Goal: Information Seeking & Learning: Learn about a topic

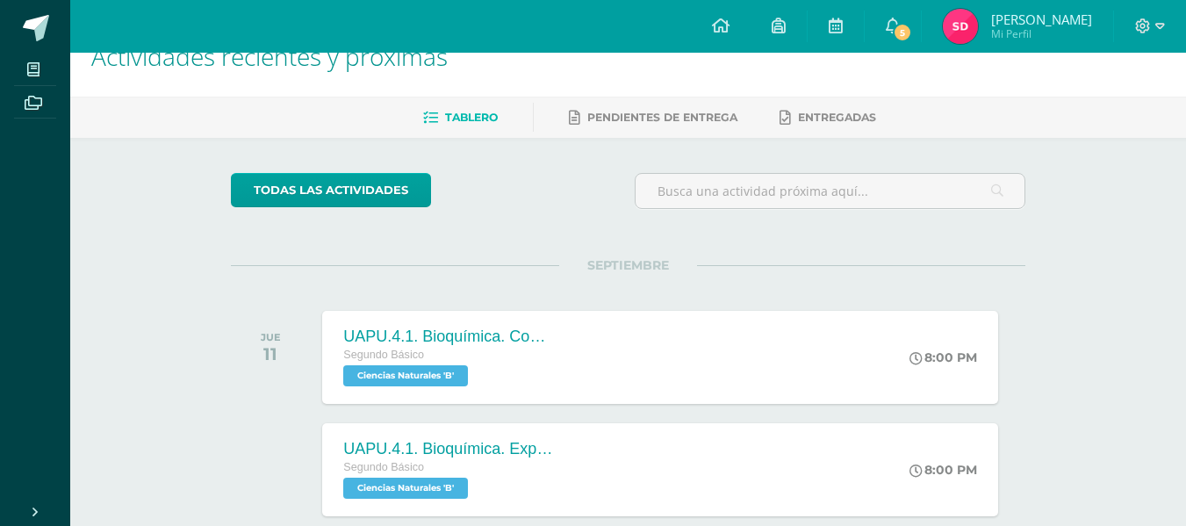
scroll to position [126, 0]
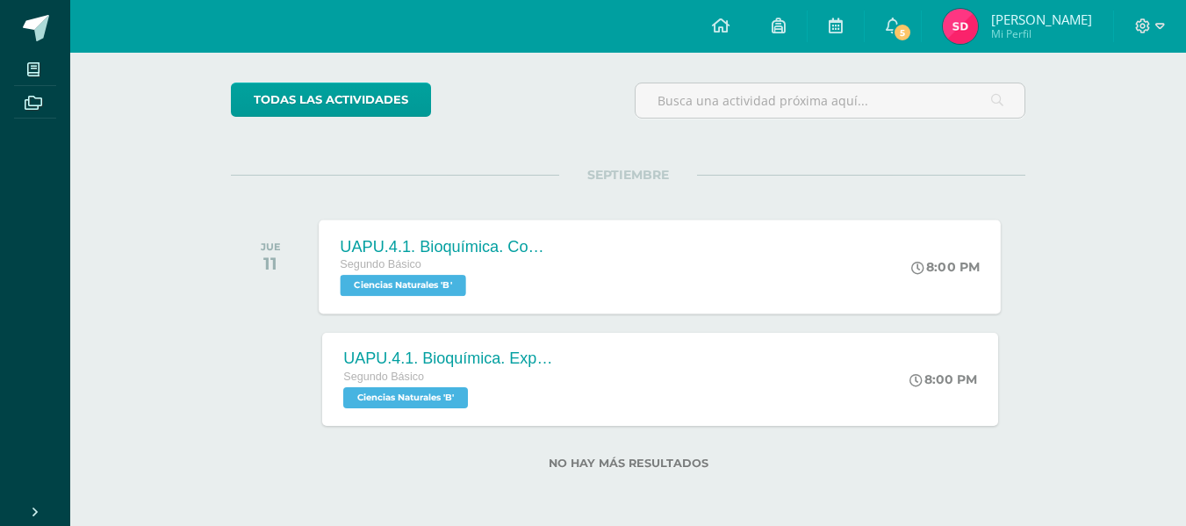
click at [473, 239] on div "UAPU.4.1. Bioquímica. Comic Efecto Invernadero" at bounding box center [447, 246] width 212 height 18
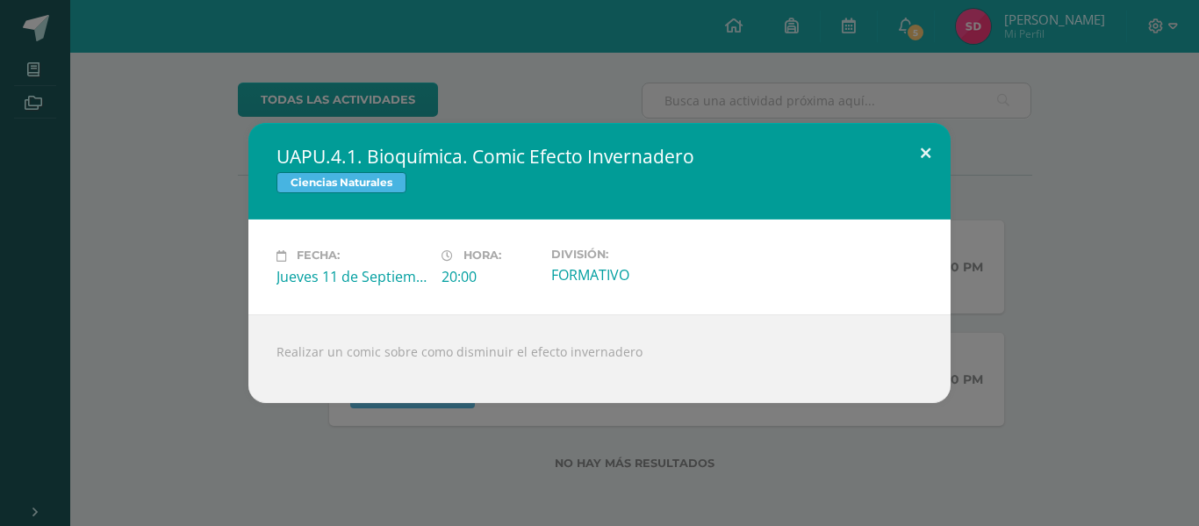
click at [929, 153] on button at bounding box center [926, 153] width 50 height 60
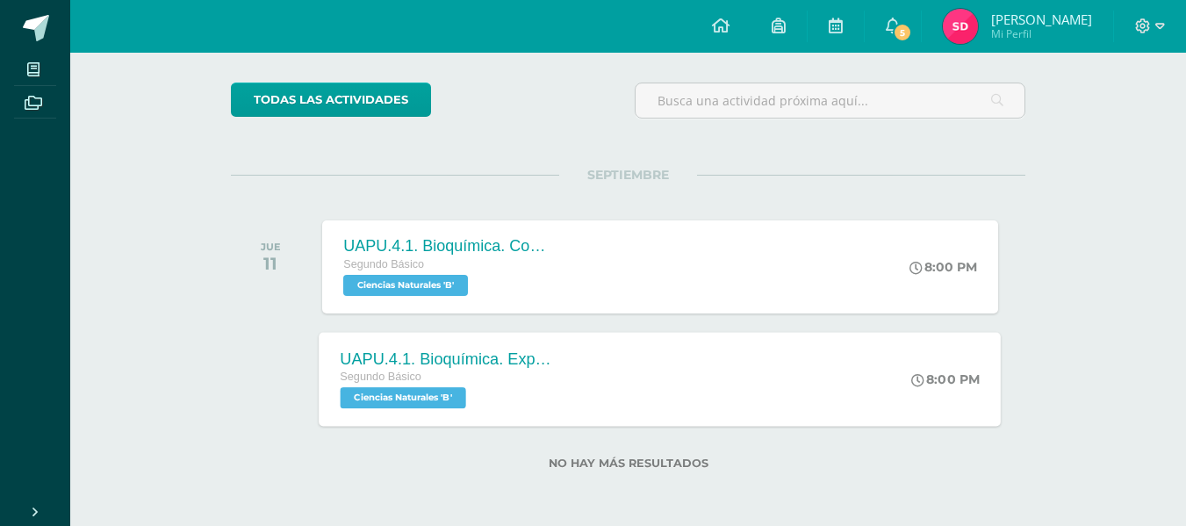
click at [504, 364] on div "UAPU.4.1. Bioquímica. Exposición final nutriexpo" at bounding box center [447, 358] width 212 height 18
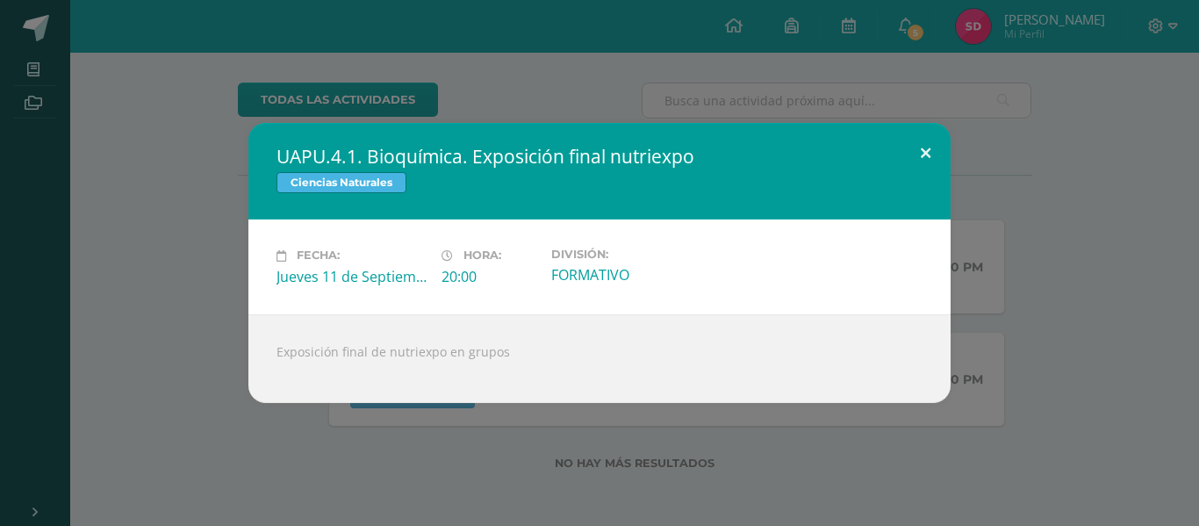
click at [920, 153] on button at bounding box center [926, 153] width 50 height 60
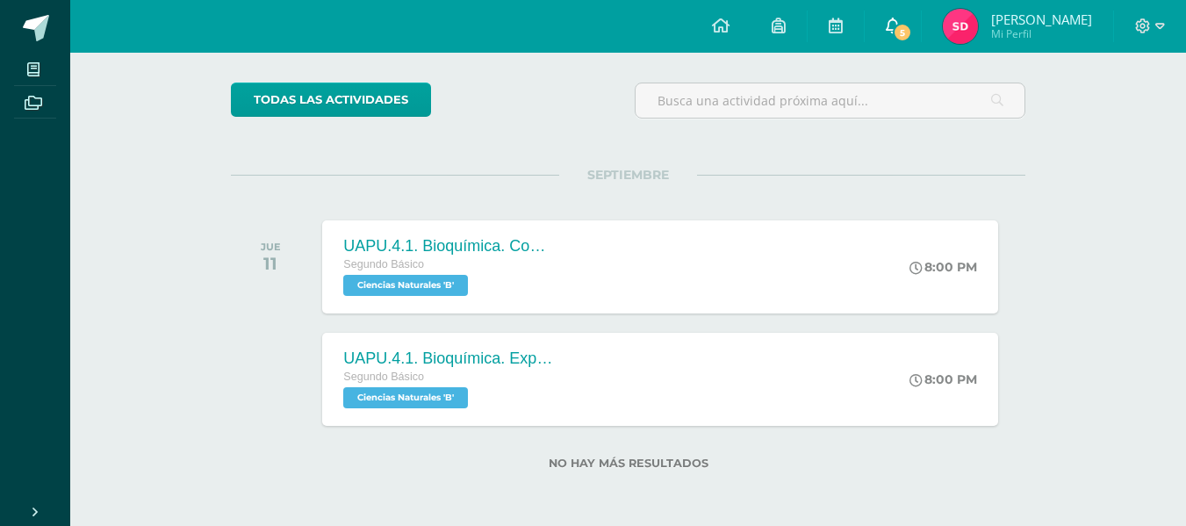
click at [880, 11] on link "5" at bounding box center [893, 26] width 56 height 53
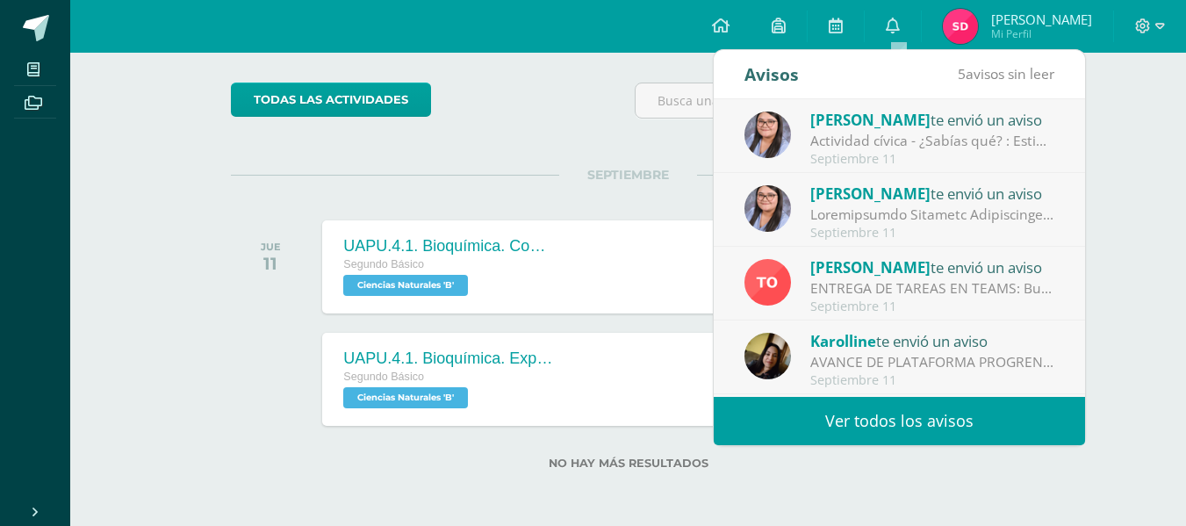
click at [857, 419] on link "Ver todos los avisos" at bounding box center [899, 421] width 371 height 48
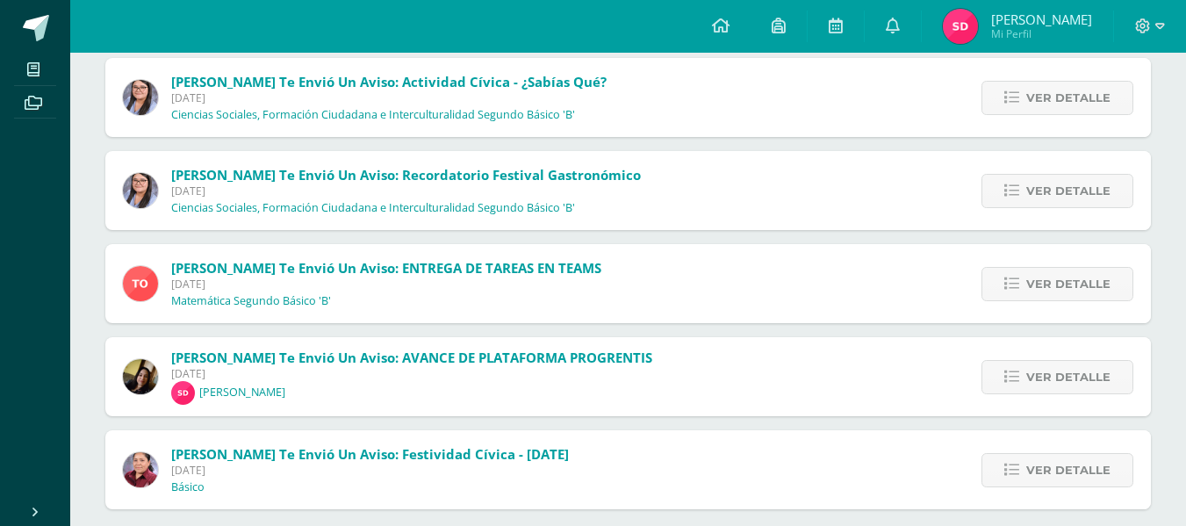
scroll to position [231, 0]
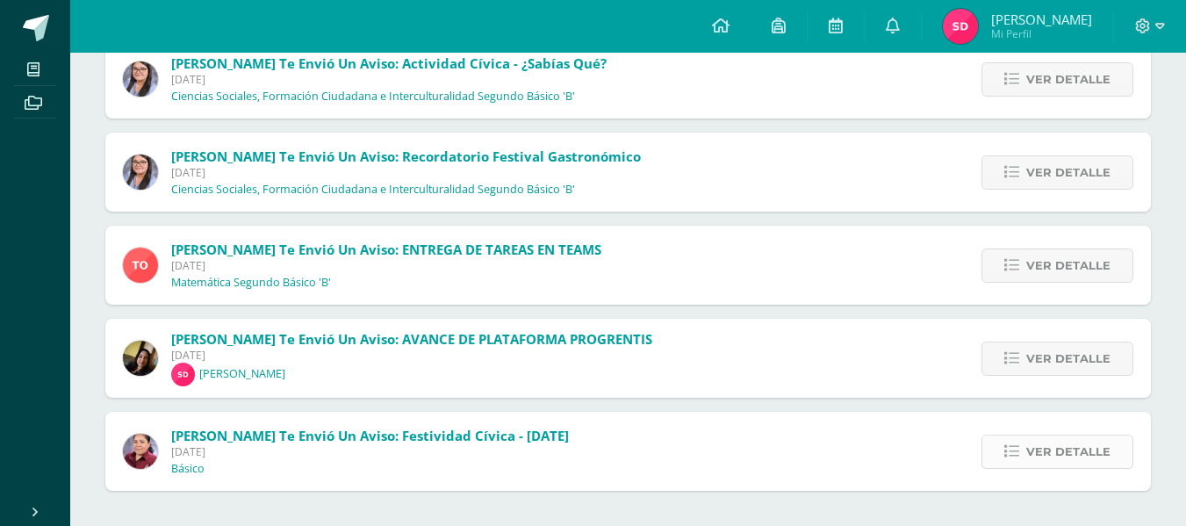
click at [1011, 449] on icon at bounding box center [1011, 451] width 15 height 15
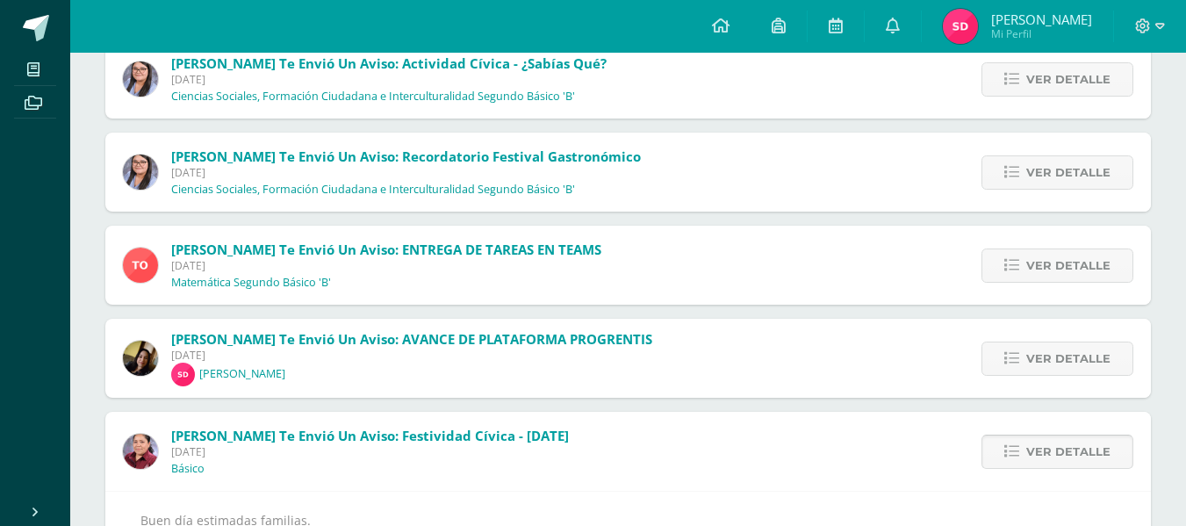
click at [1011, 449] on icon at bounding box center [1011, 451] width 15 height 15
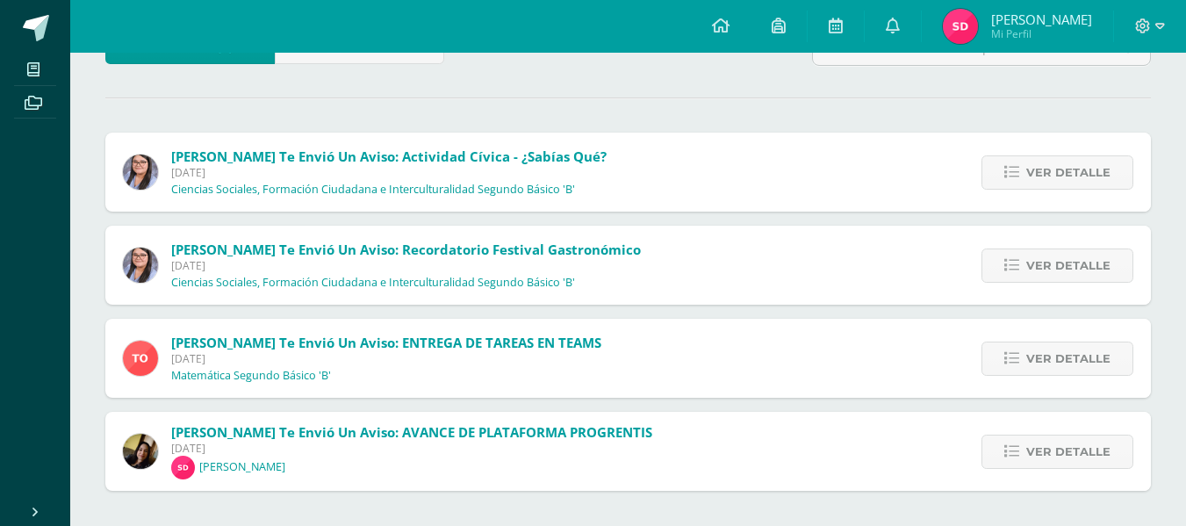
scroll to position [138, 0]
click at [1016, 450] on icon at bounding box center [1011, 451] width 15 height 15
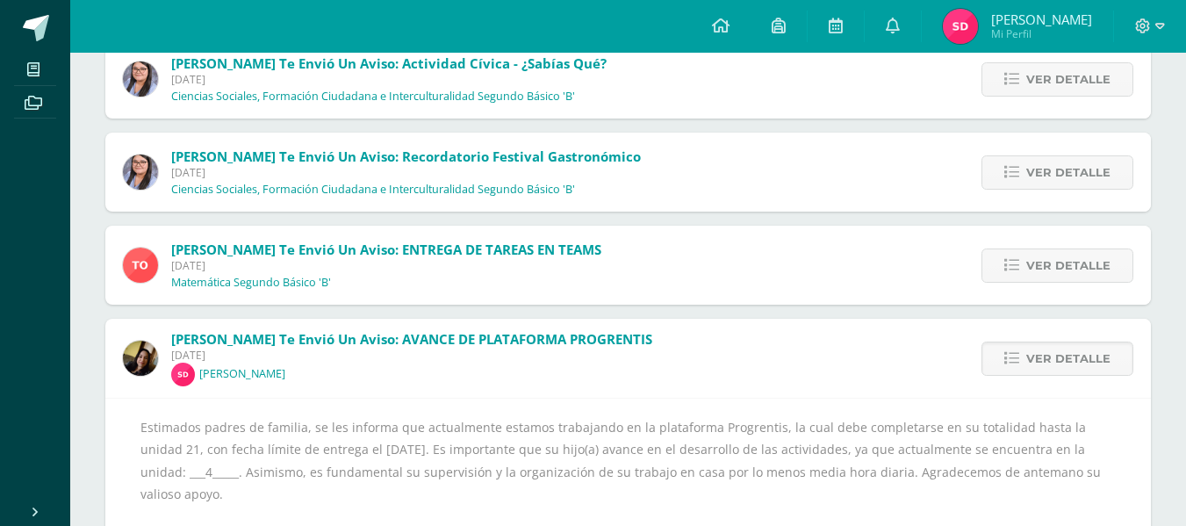
scroll to position [262, 0]
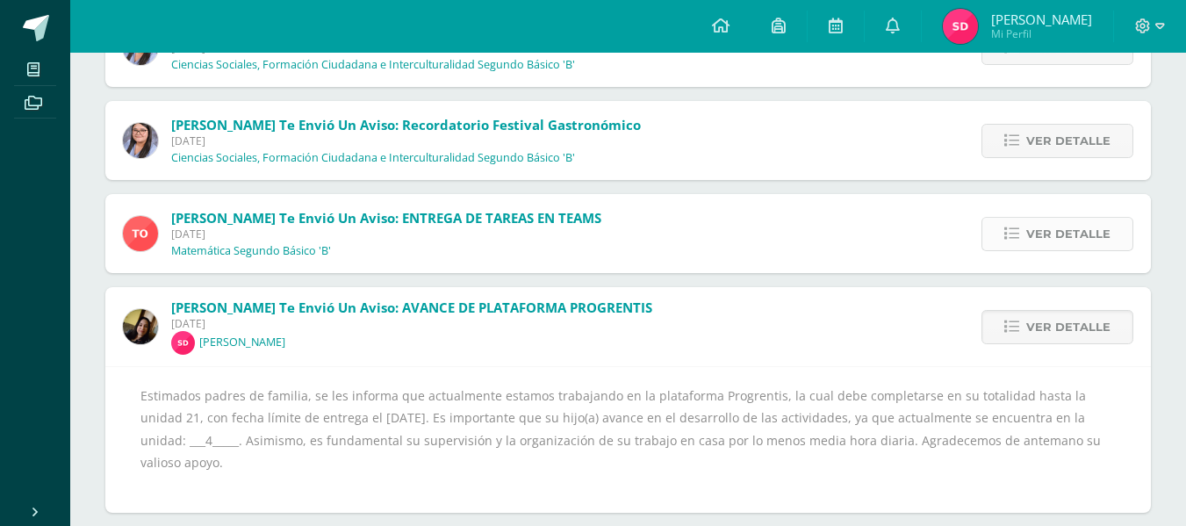
click at [1013, 227] on icon at bounding box center [1011, 233] width 15 height 15
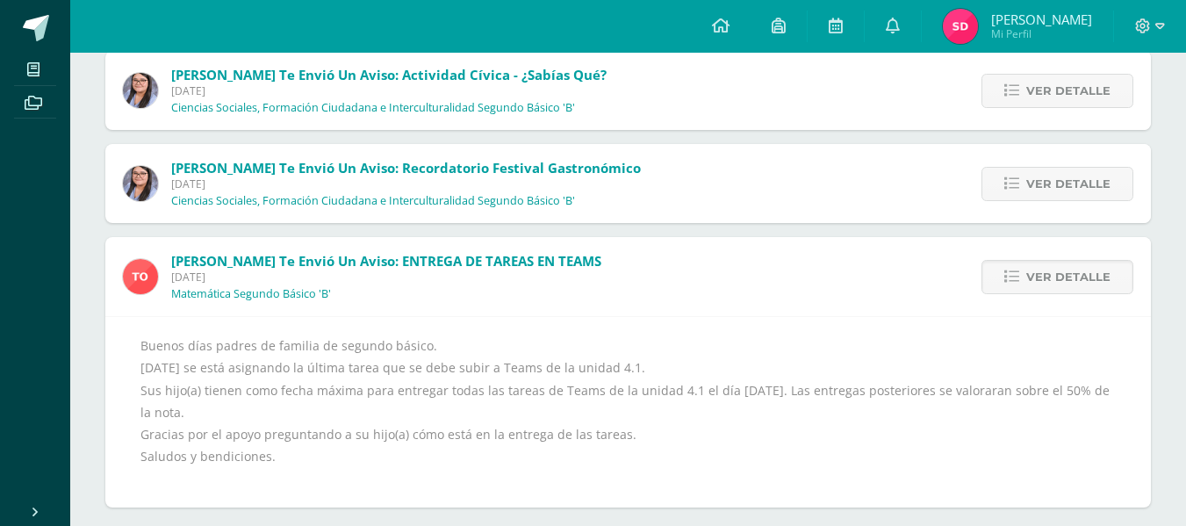
scroll to position [228, 0]
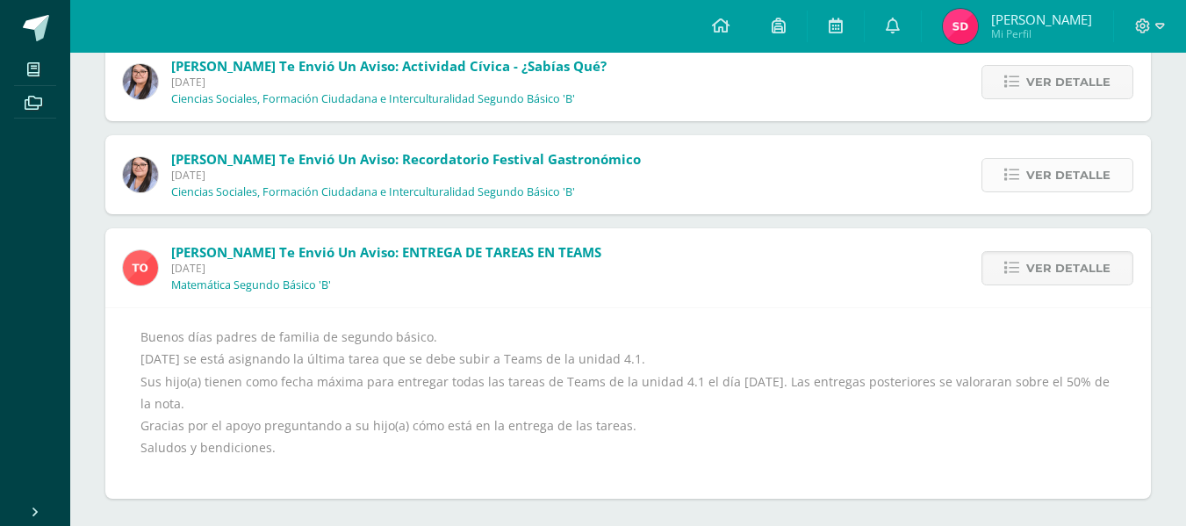
click at [1013, 162] on link "Ver detalle" at bounding box center [1057, 175] width 152 height 34
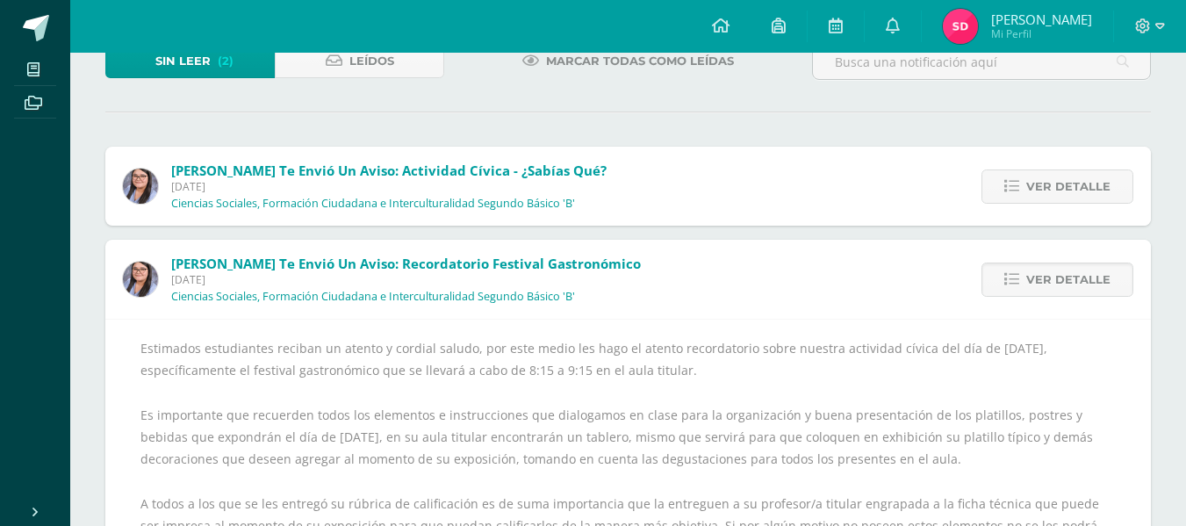
scroll to position [121, 0]
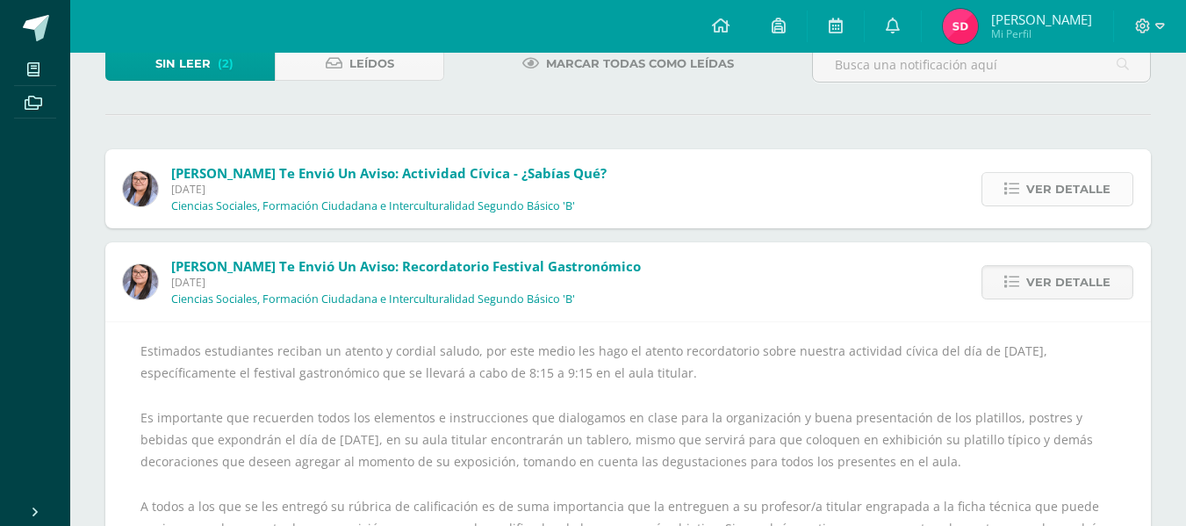
click at [1004, 183] on link "Ver detalle" at bounding box center [1057, 189] width 152 height 34
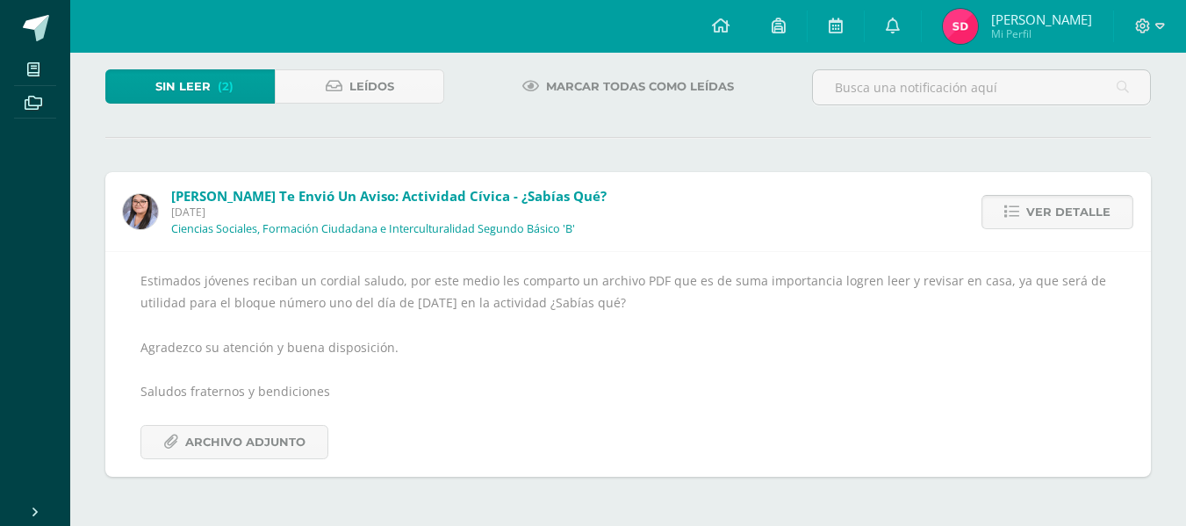
scroll to position [84, 0]
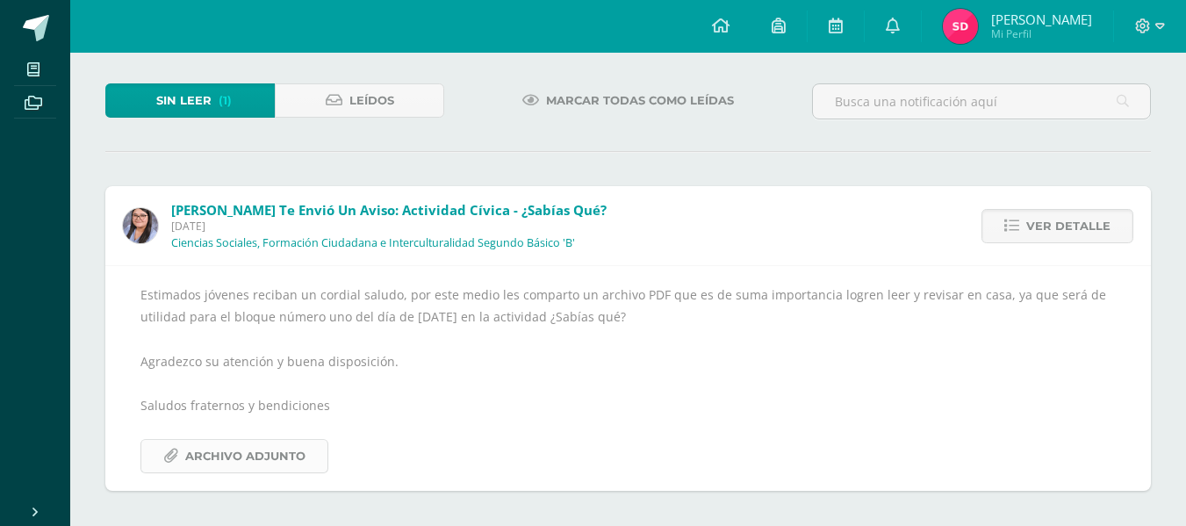
click at [205, 459] on span "Archivo Adjunto" at bounding box center [245, 456] width 120 height 32
click at [316, 98] on link "Leídos" at bounding box center [359, 100] width 169 height 34
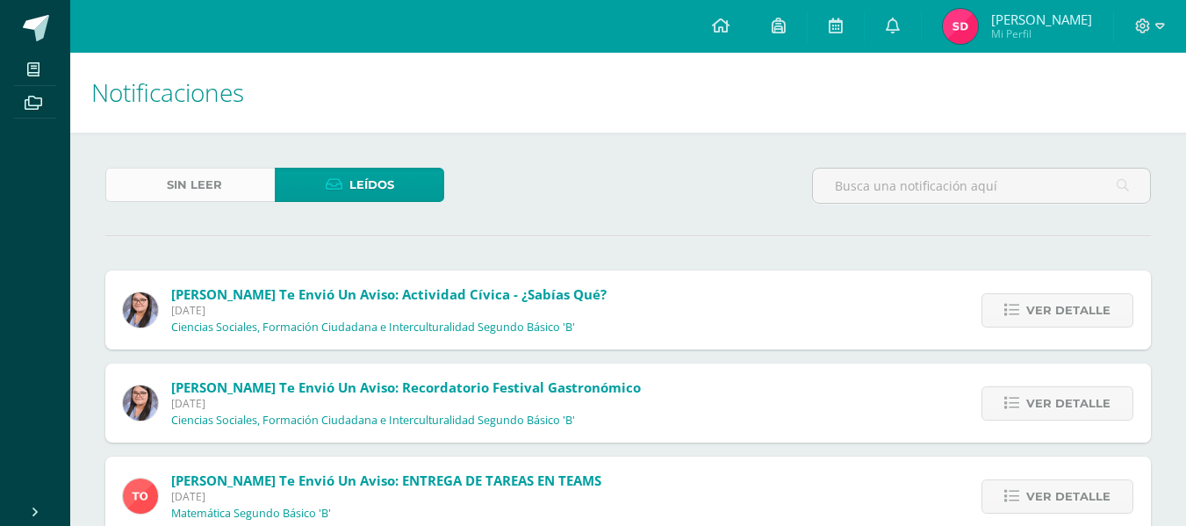
click at [174, 176] on span "Sin leer" at bounding box center [194, 185] width 55 height 32
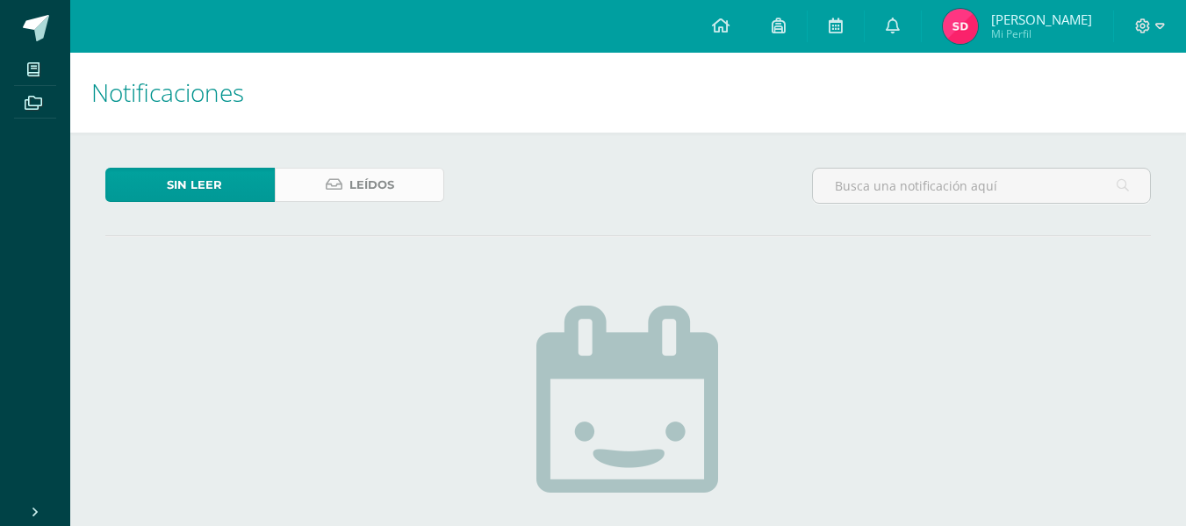
click at [323, 176] on link "Leídos" at bounding box center [359, 185] width 169 height 34
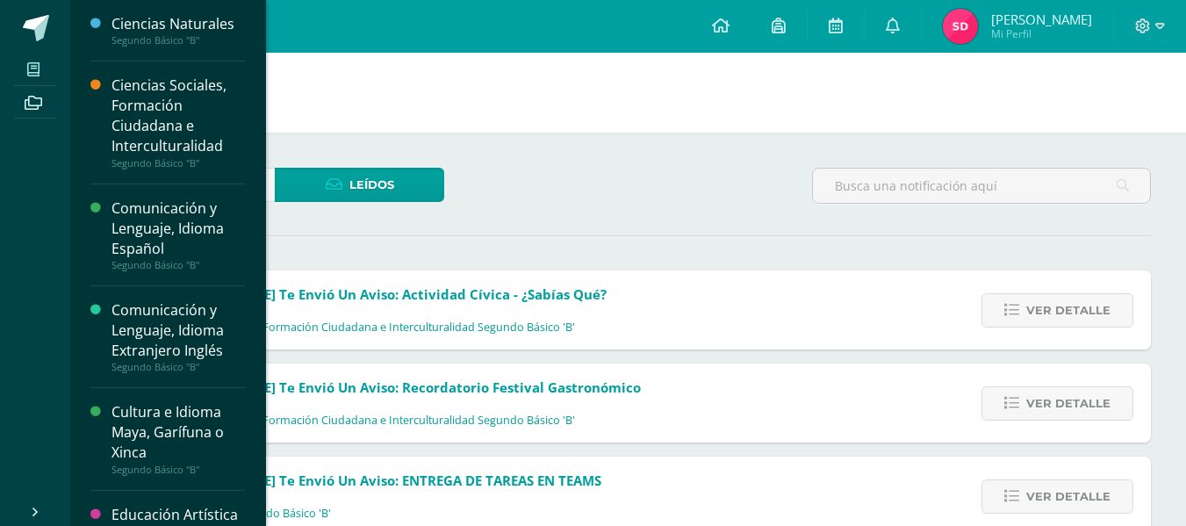
click at [25, 70] on span at bounding box center [33, 69] width 39 height 24
